Goal: Transaction & Acquisition: Subscribe to service/newsletter

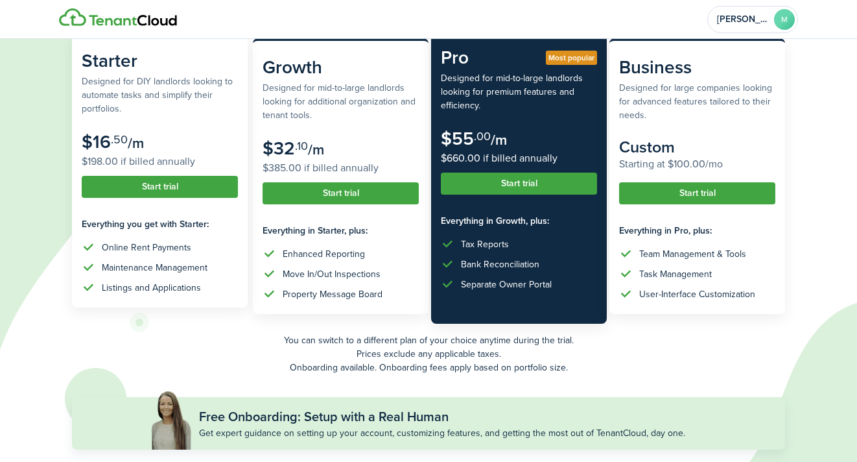
scroll to position [205, 0]
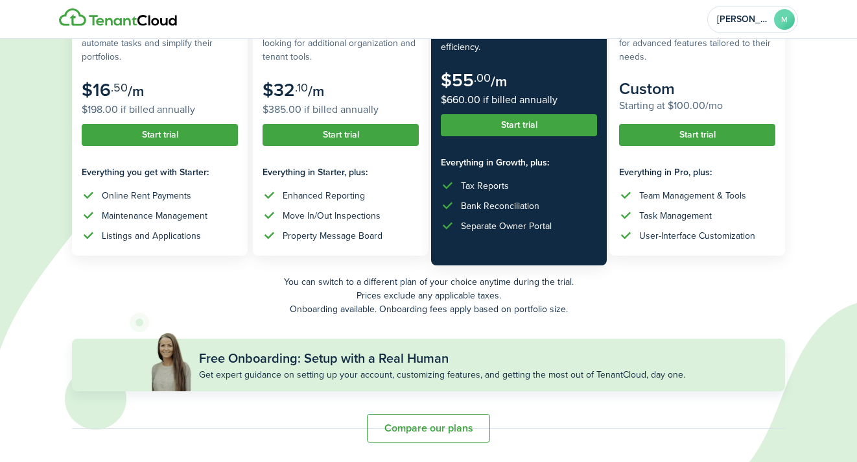
click at [429, 419] on button "Compare our plans" at bounding box center [428, 428] width 123 height 29
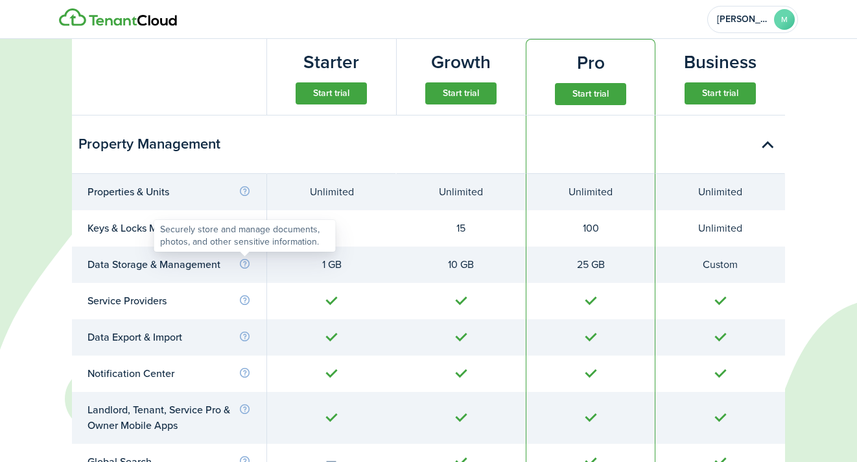
scroll to position [635, 0]
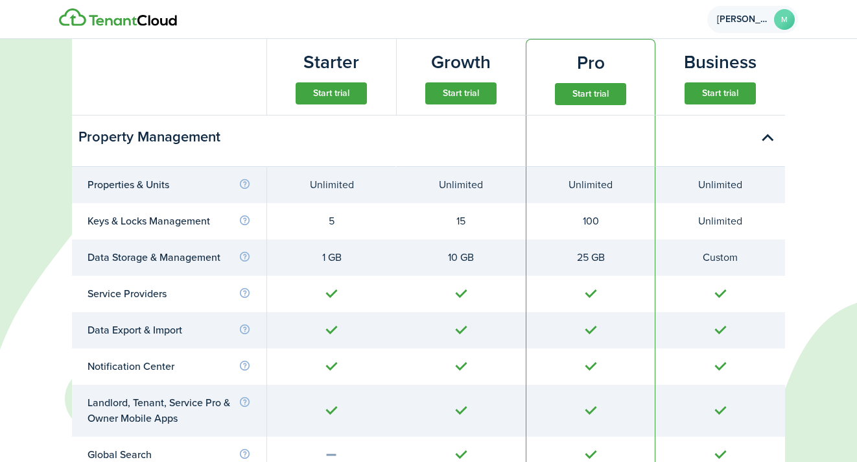
click at [780, 11] on avatar-text "M" at bounding box center [784, 19] width 21 height 21
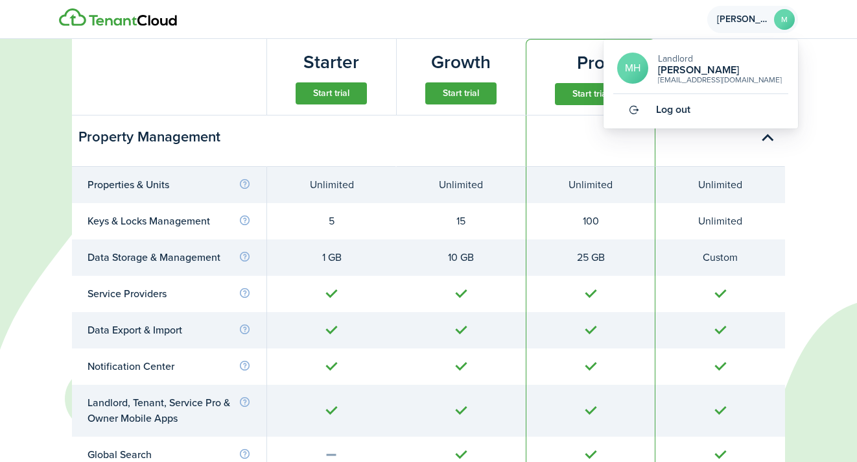
click at [704, 72] on h2 "[PERSON_NAME]" at bounding box center [720, 70] width 124 height 12
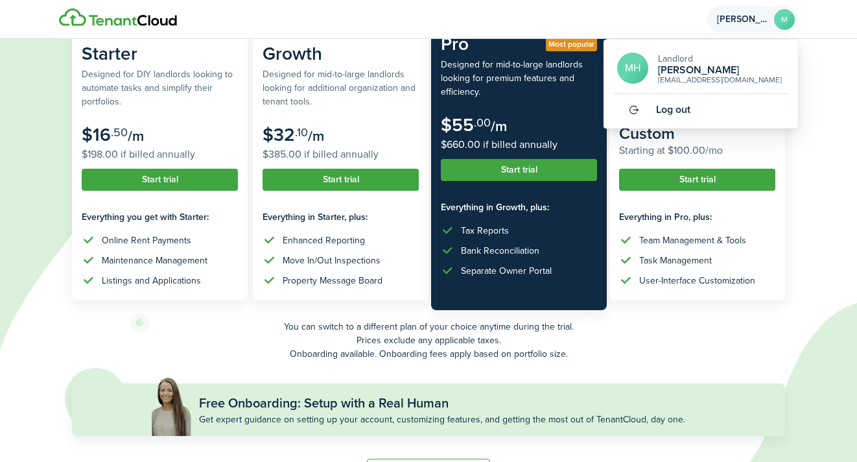
scroll to position [0, 0]
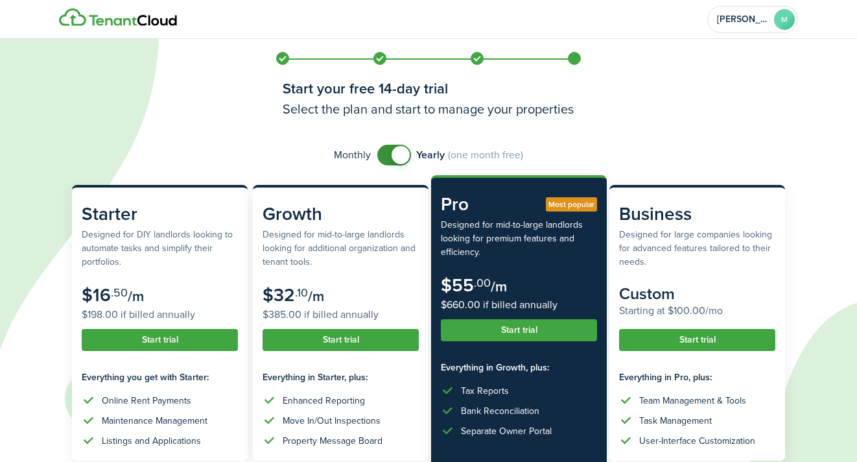
click at [220, 49] on icon at bounding box center [410, 231] width 821 height 462
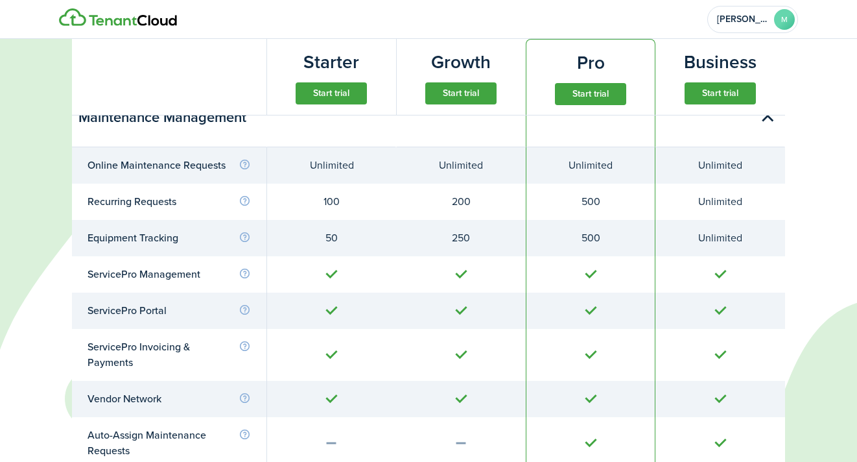
scroll to position [3225, 0]
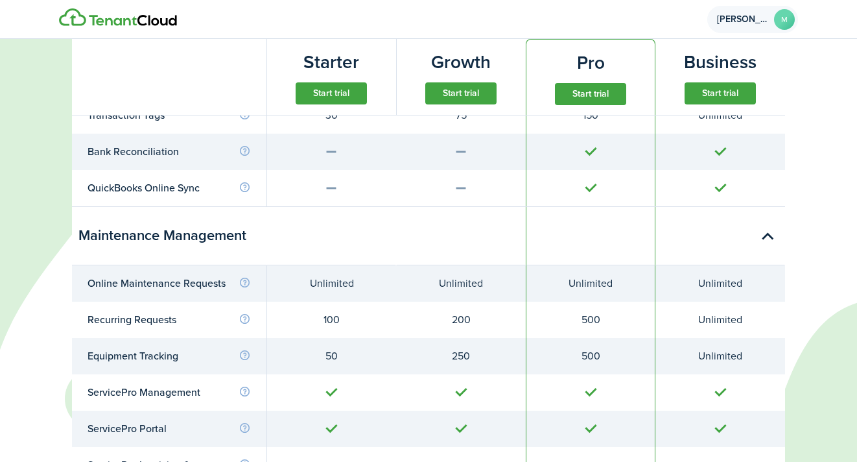
click at [779, 14] on avatar-text "M" at bounding box center [784, 19] width 21 height 21
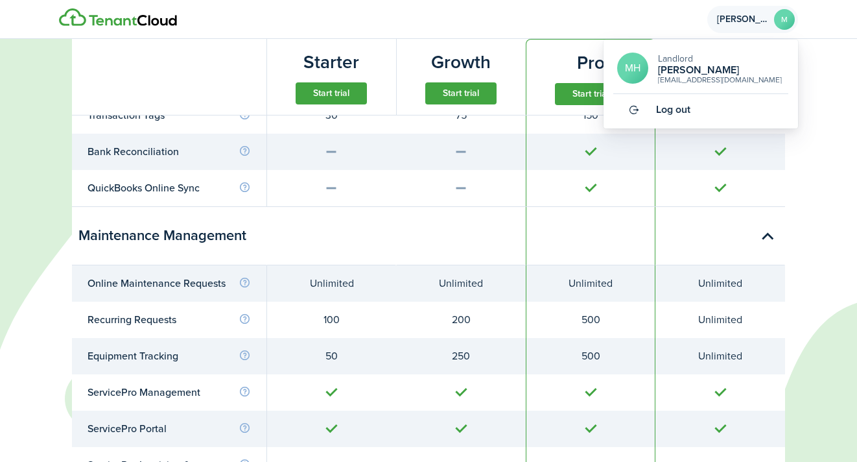
click at [714, 73] on h2 "[PERSON_NAME]" at bounding box center [720, 70] width 124 height 12
click at [648, 67] on avatar-text "MH" at bounding box center [632, 68] width 31 height 31
click at [635, 67] on avatar-text "MH" at bounding box center [632, 68] width 31 height 31
click at [621, 91] on div "MH Landlord [PERSON_NAME] [PERSON_NAME][EMAIL_ADDRESS][DOMAIN_NAME]" at bounding box center [700, 73] width 175 height 41
click at [698, 65] on h2 "[PERSON_NAME]" at bounding box center [720, 70] width 124 height 12
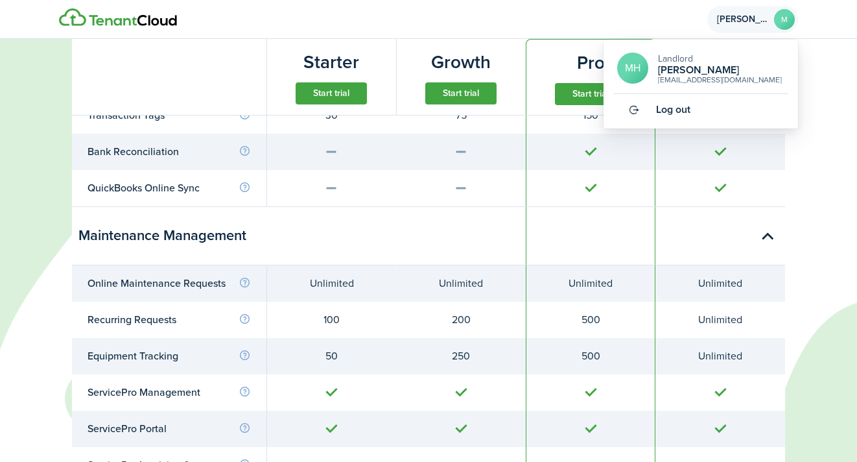
click at [698, 77] on div "[EMAIL_ADDRESS][DOMAIN_NAME]" at bounding box center [720, 80] width 124 height 8
click at [681, 58] on span "Landlord" at bounding box center [675, 59] width 35 height 14
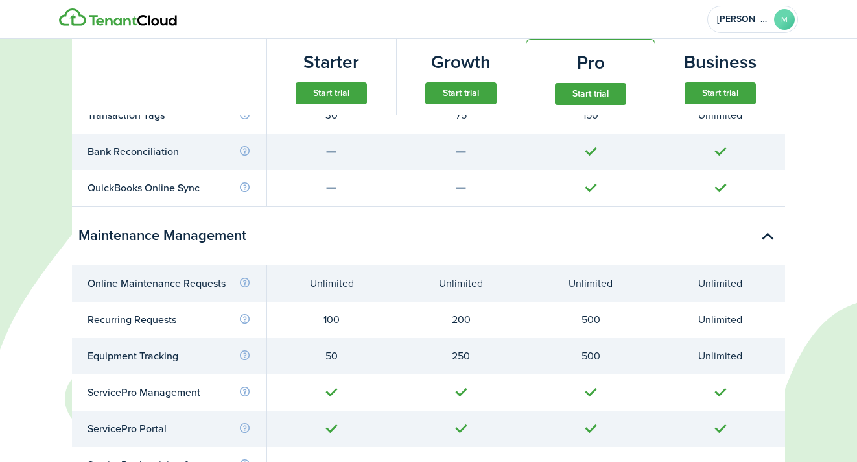
click at [600, 79] on subscription-pricing-card-mini "Pro Start trial" at bounding box center [591, 77] width 130 height 76
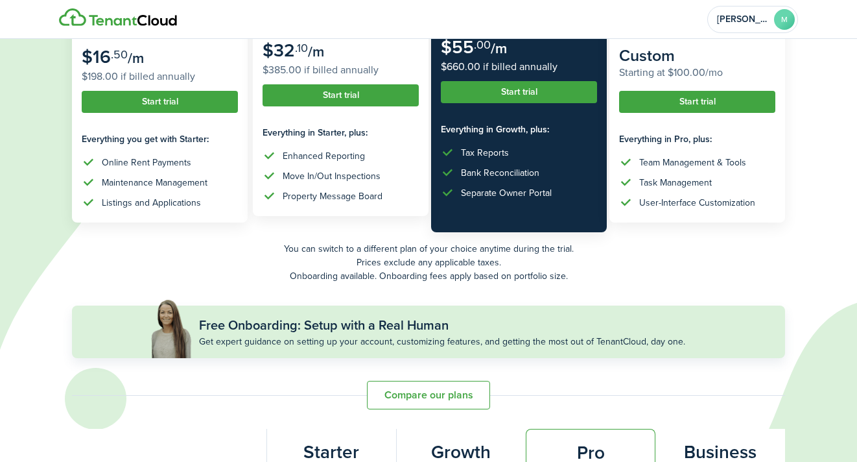
scroll to position [480, 0]
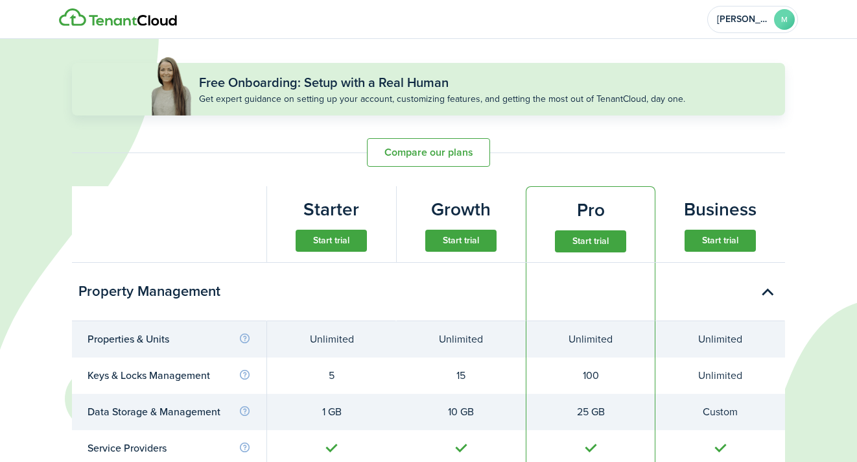
click at [350, 240] on button "Start trial" at bounding box center [331, 241] width 71 height 22
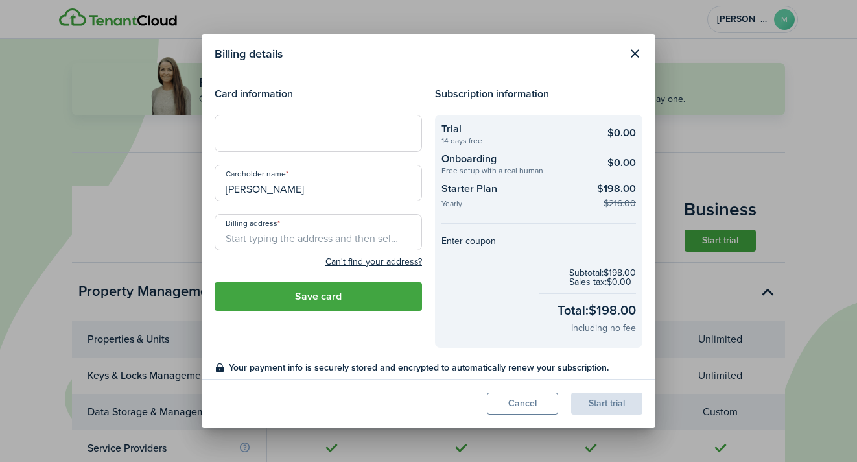
click at [515, 398] on button "Cancel" at bounding box center [522, 403] width 71 height 22
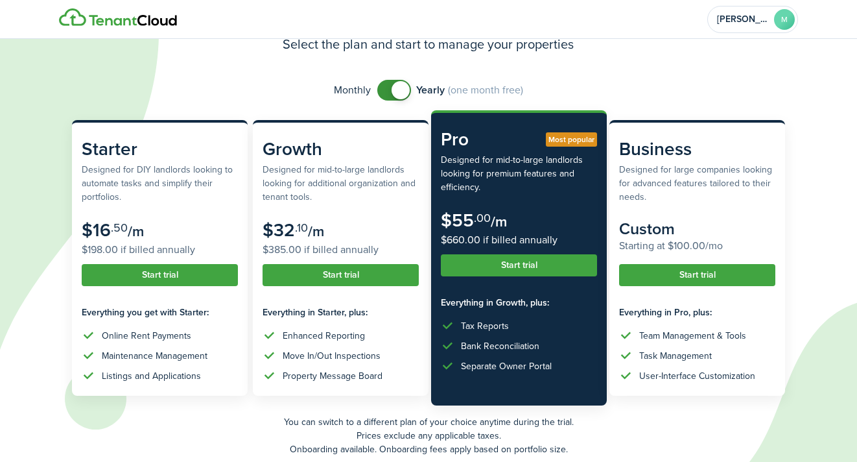
scroll to position [0, 0]
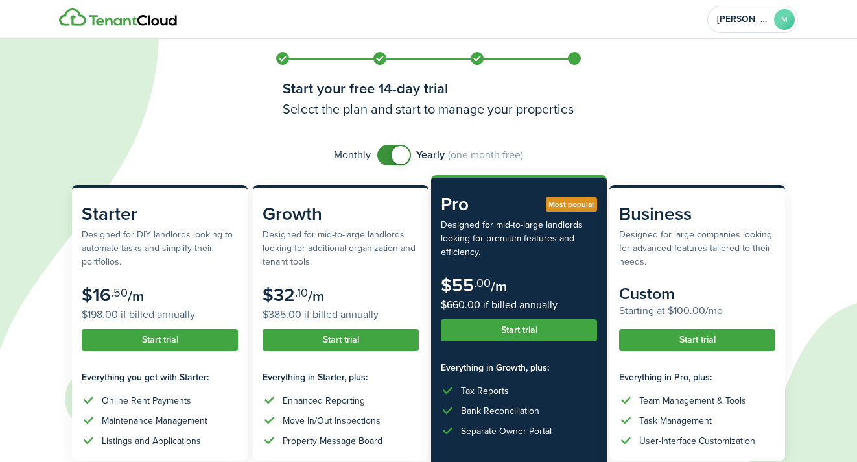
click at [143, 12] on img at bounding box center [118, 17] width 118 height 18
click at [98, 15] on img at bounding box center [118, 17] width 118 height 18
click at [282, 60] on span at bounding box center [282, 58] width 19 height 19
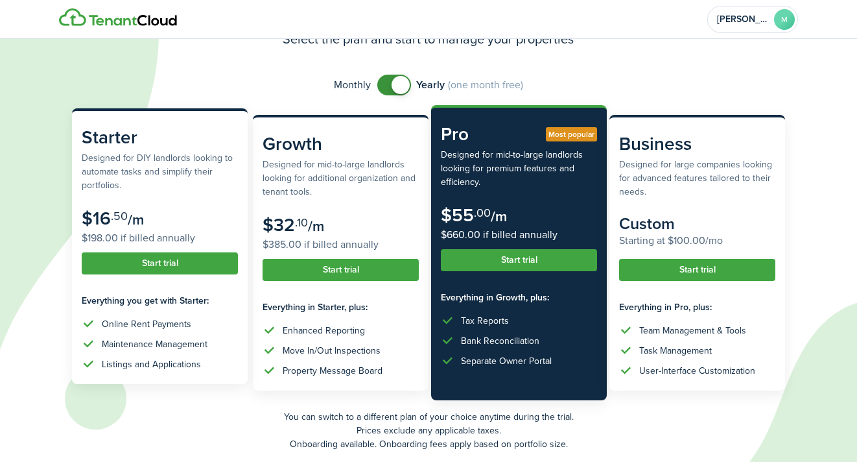
scroll to position [71, 0]
